Goal: Find specific page/section: Find specific page/section

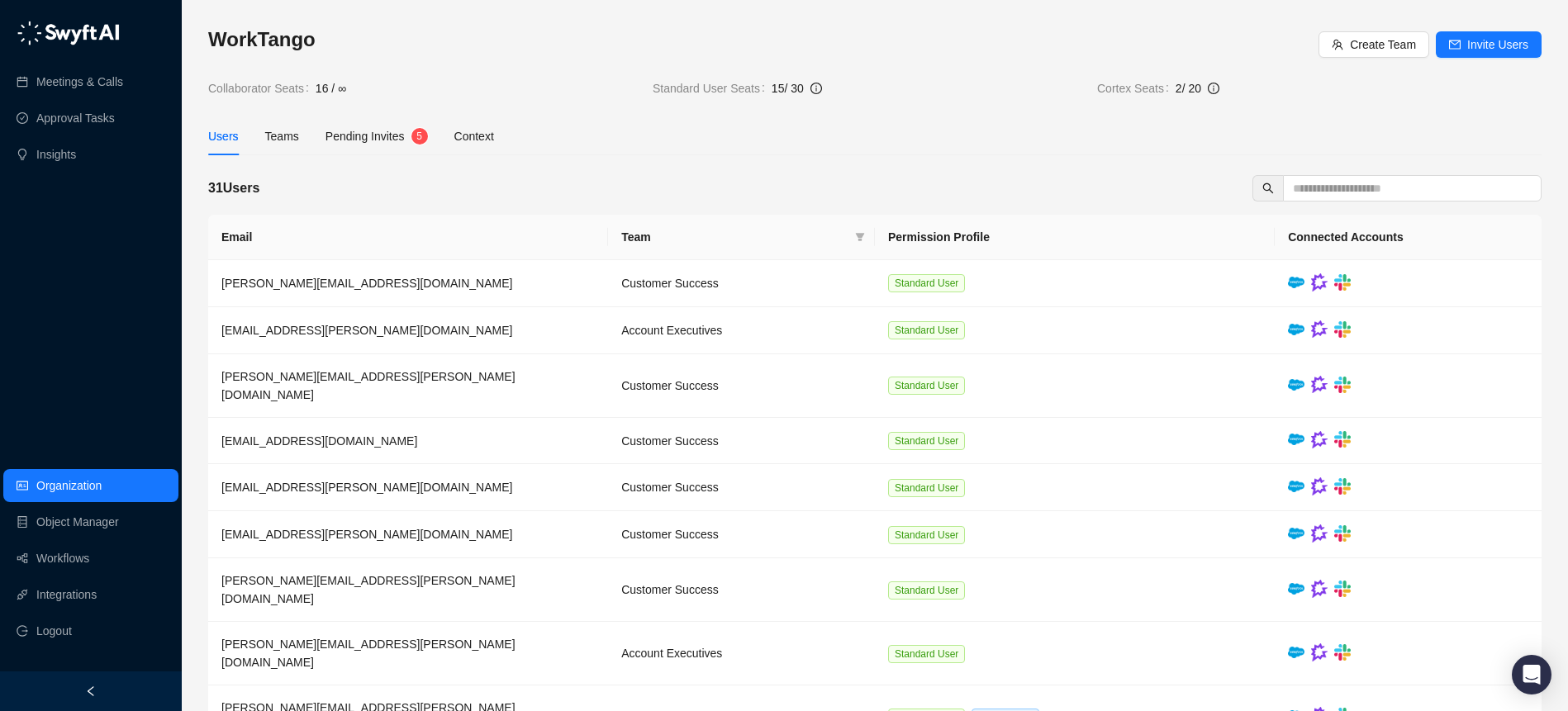
click at [72, 32] on img at bounding box center [68, 32] width 103 height 25
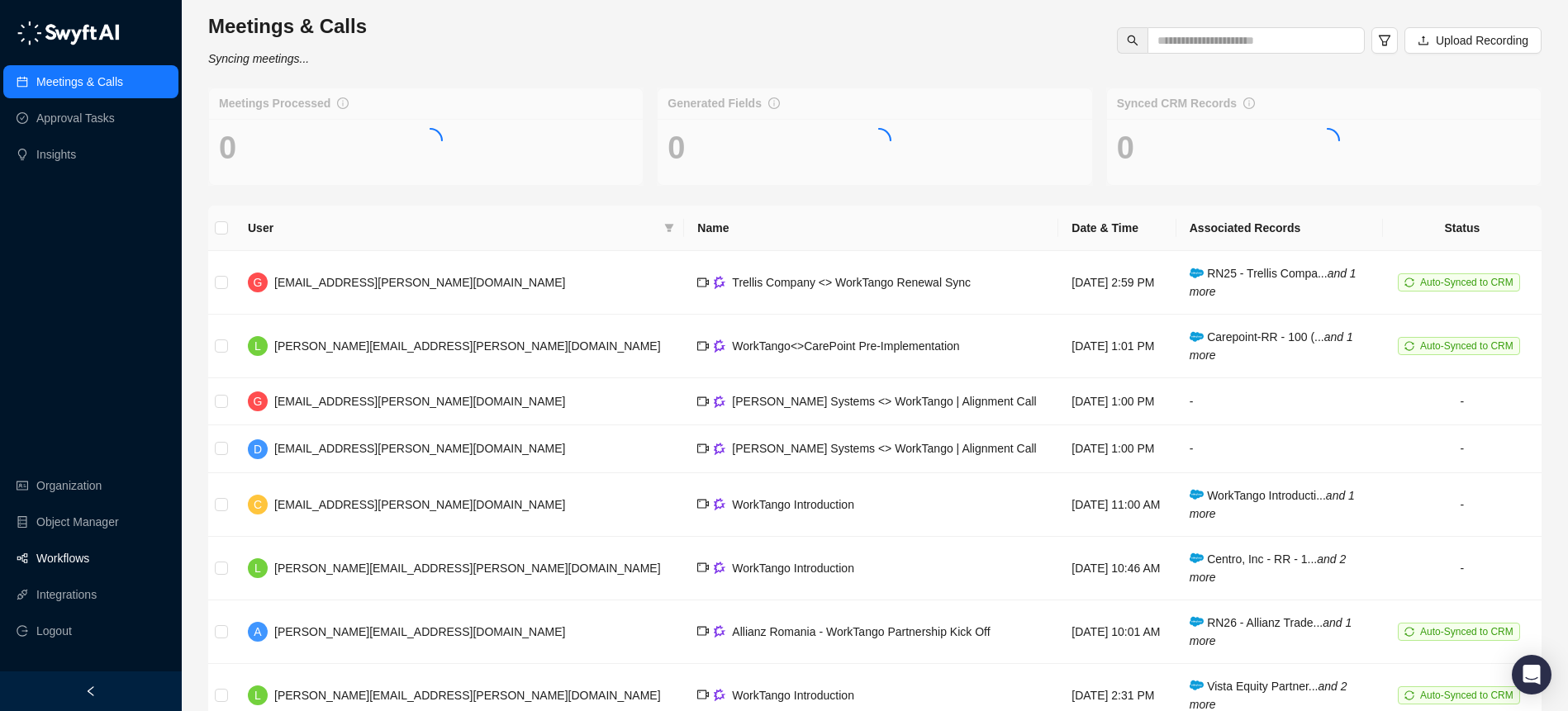
click at [72, 560] on link "Workflows" at bounding box center [62, 559] width 53 height 33
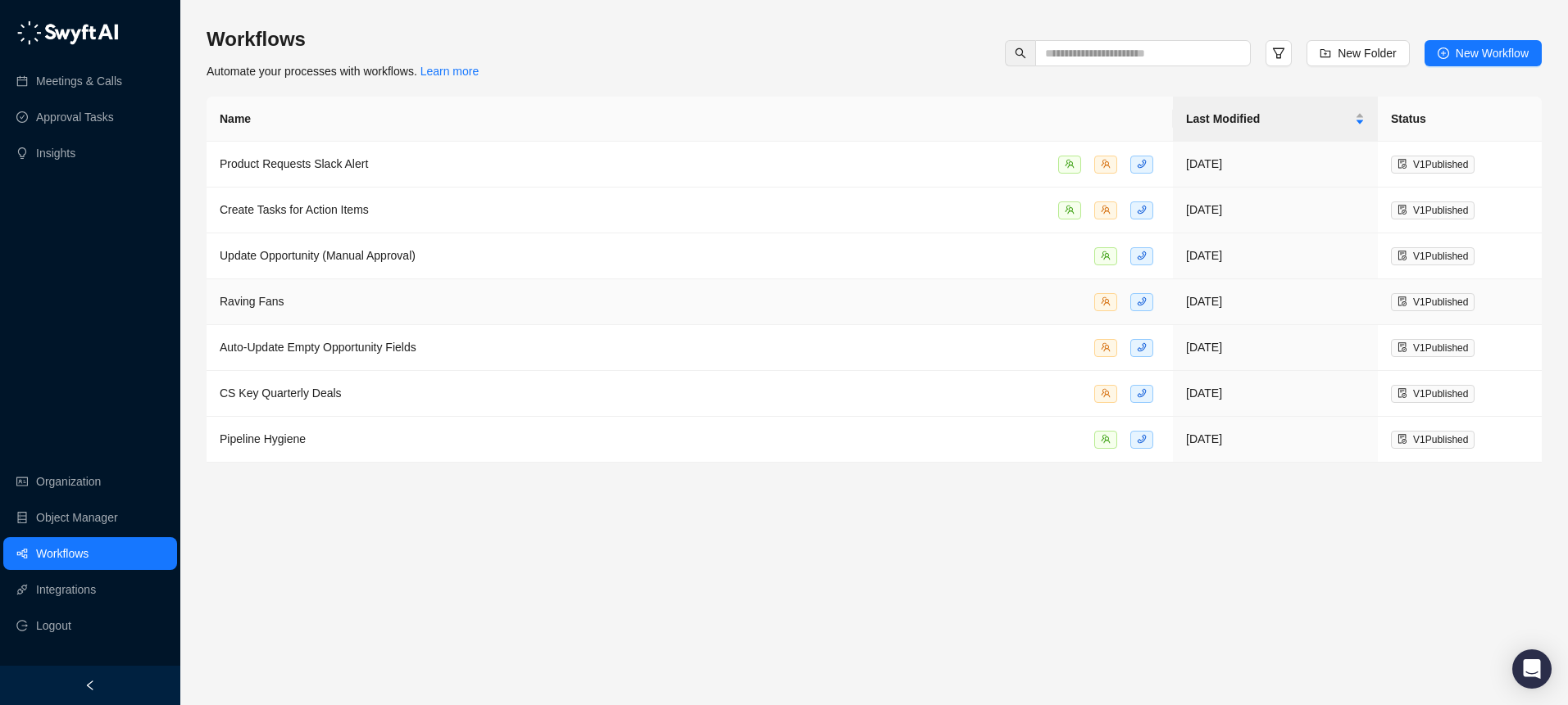
click at [244, 297] on span "Raving Fans" at bounding box center [252, 301] width 64 height 13
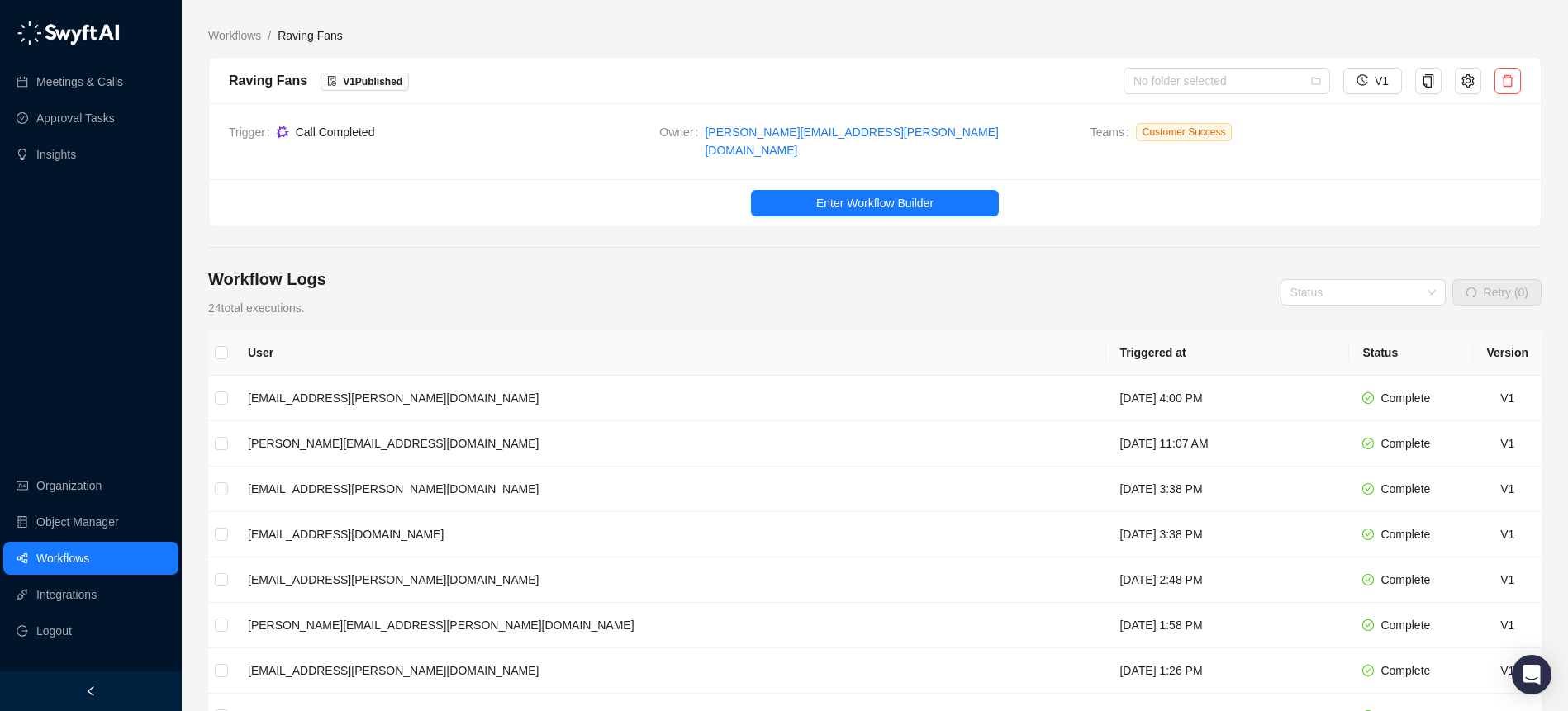
click at [62, 556] on link "Workflows" at bounding box center [62, 559] width 53 height 33
